Goal: Information Seeking & Learning: Learn about a topic

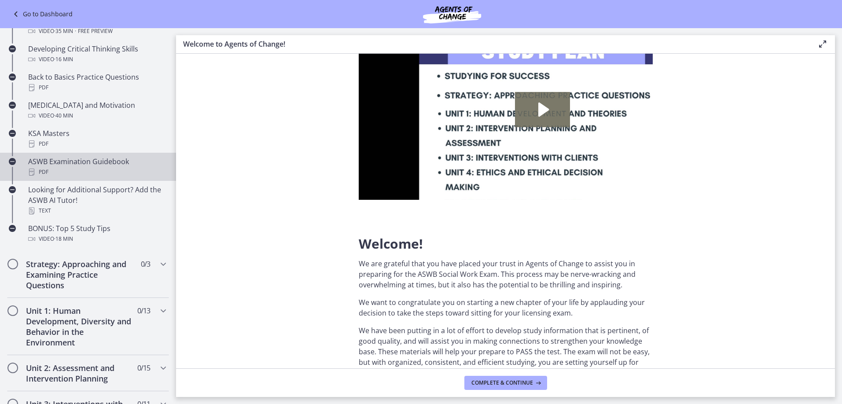
scroll to position [220, 0]
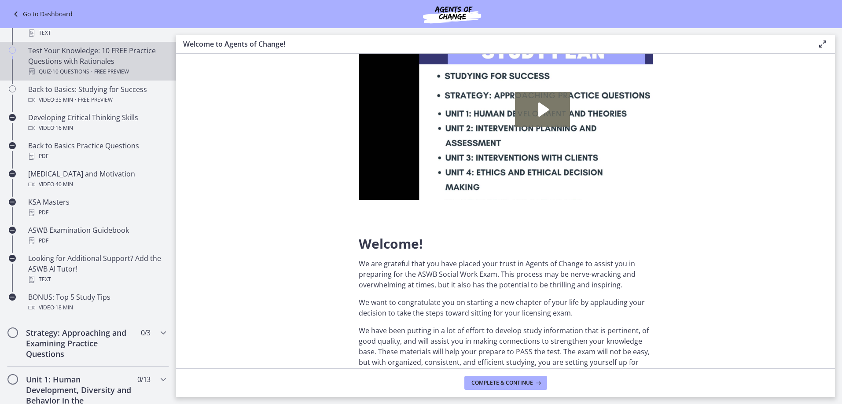
click at [129, 77] on span "Free preview" at bounding box center [111, 71] width 35 height 11
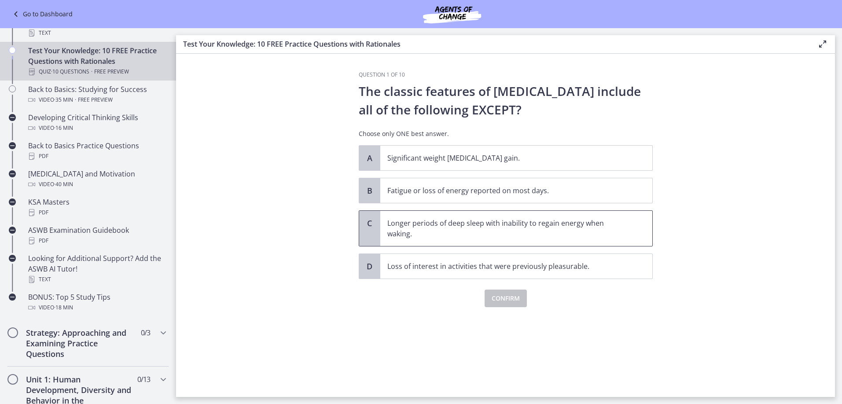
click at [425, 239] on p "Longer periods of deep sleep with inability to regain energy when waking." at bounding box center [507, 228] width 240 height 21
click at [527, 307] on button "Confirm" at bounding box center [505, 299] width 42 height 18
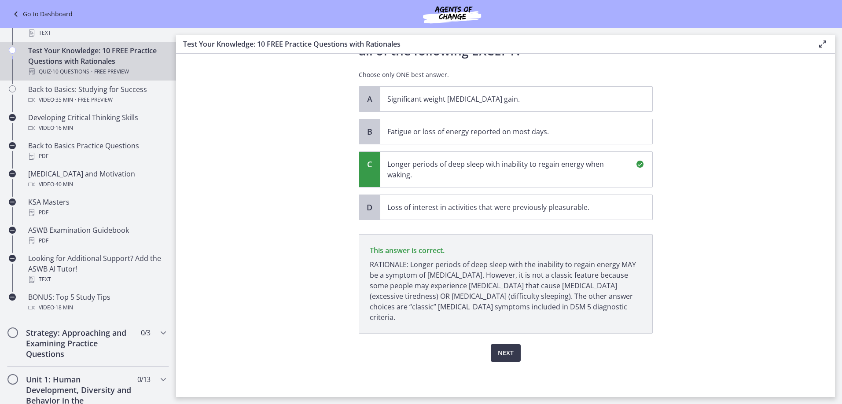
scroll to position [111, 0]
click at [514, 348] on span "Next" at bounding box center [506, 353] width 16 height 11
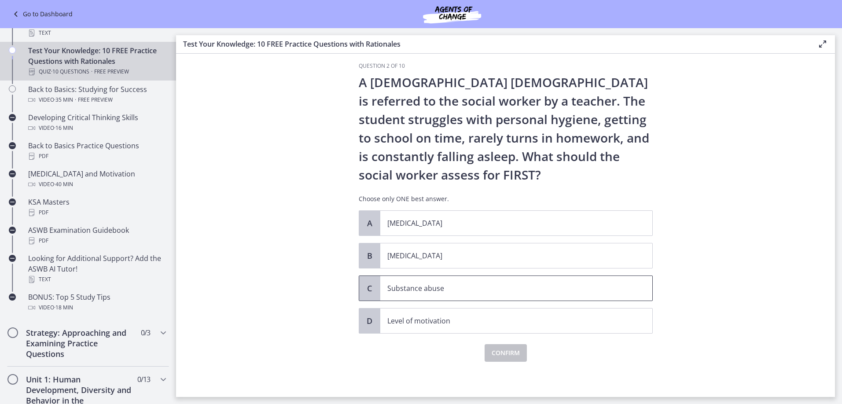
scroll to position [44, 0]
click at [428, 261] on p "[MEDICAL_DATA]" at bounding box center [507, 255] width 240 height 11
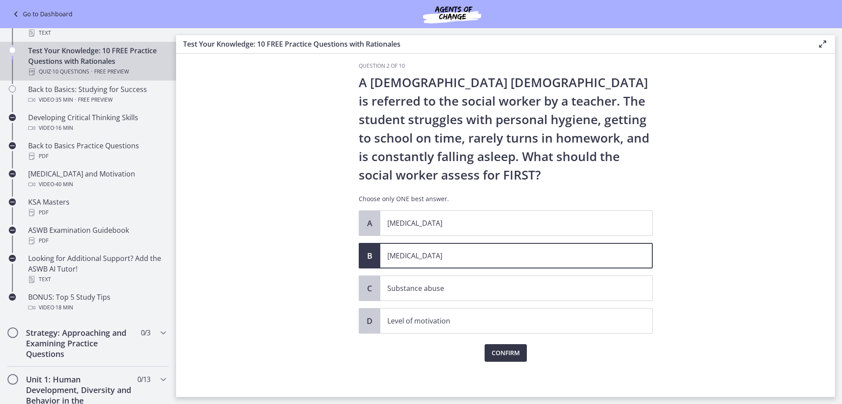
click at [514, 358] on span "Confirm" at bounding box center [506, 353] width 28 height 11
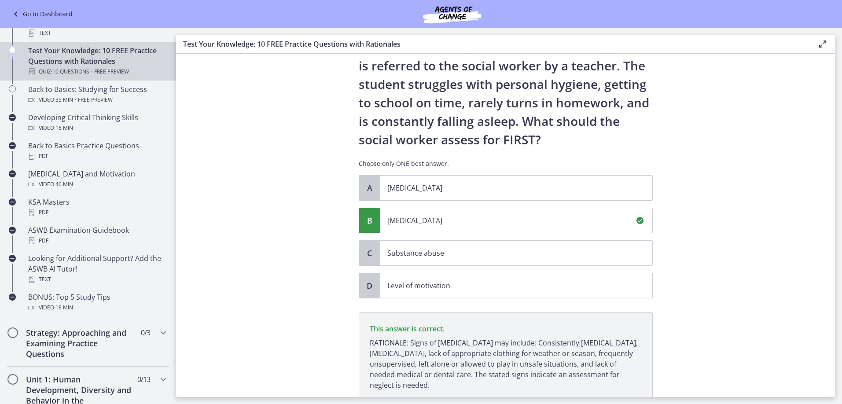
scroll to position [204, 0]
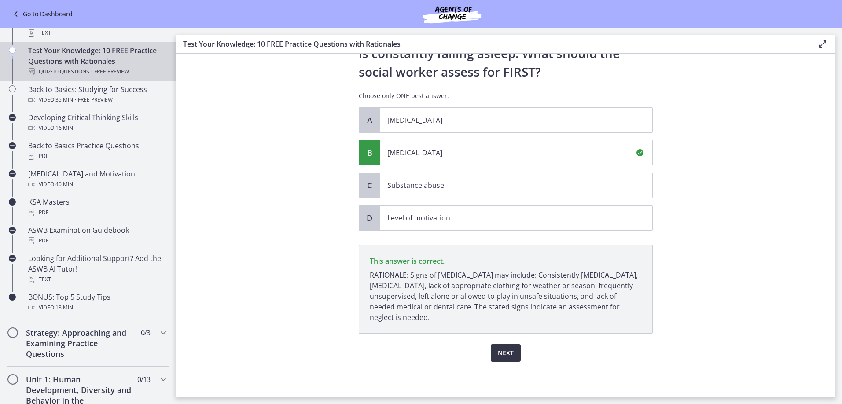
click at [514, 348] on span "Next" at bounding box center [506, 353] width 16 height 11
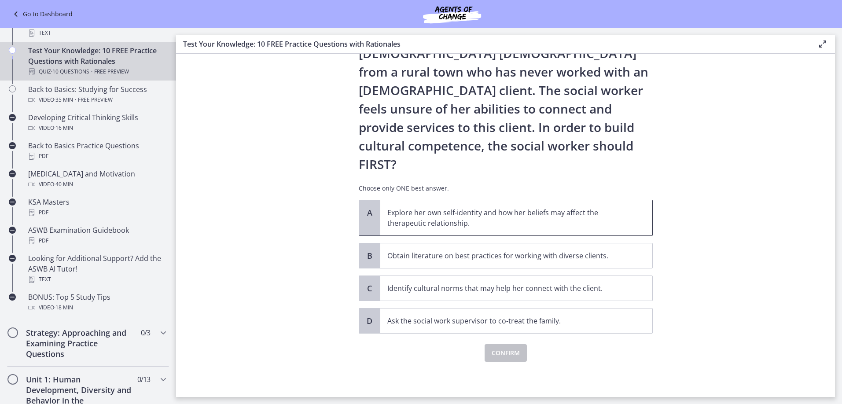
scroll to position [132, 0]
click at [477, 228] on p "Explore her own self-identity and how her beliefs may affect the therapeutic re…" at bounding box center [507, 217] width 240 height 21
click at [520, 358] on span "Confirm" at bounding box center [506, 353] width 28 height 11
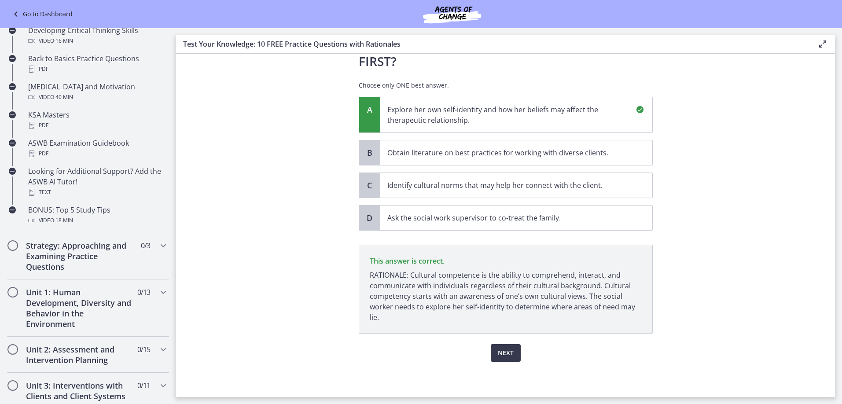
scroll to position [308, 0]
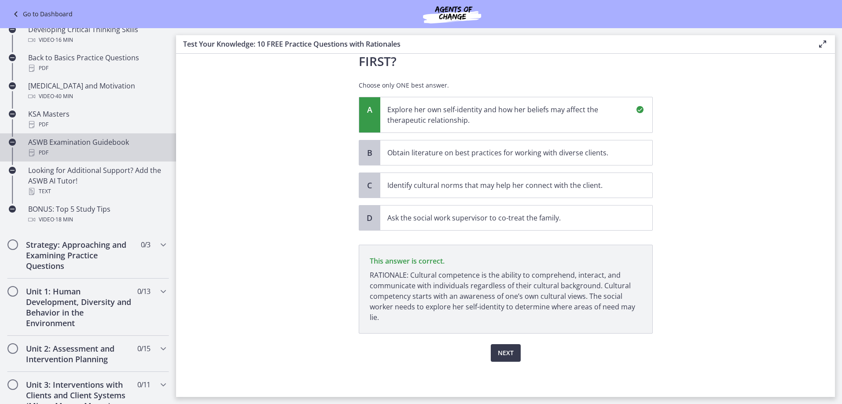
click at [148, 158] on div "ASWB Examination Guidebook PDF" at bounding box center [96, 147] width 137 height 21
